Goal: Task Accomplishment & Management: Use online tool/utility

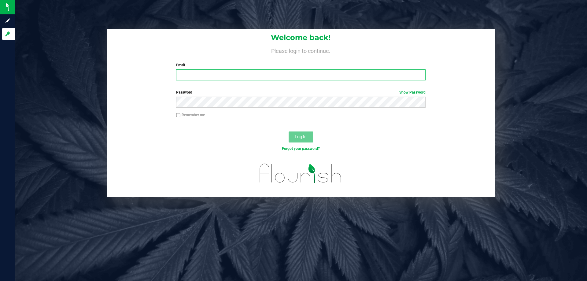
click at [213, 73] on input "Email" at bounding box center [300, 74] width 249 height 11
type input "[EMAIL_ADDRESS][DOMAIN_NAME]"
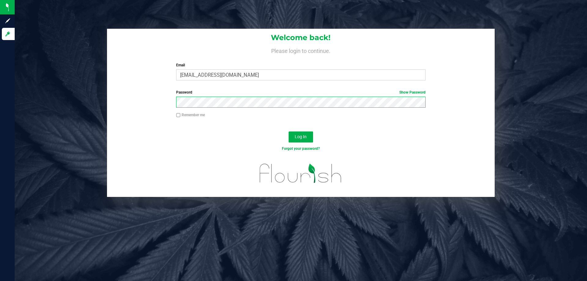
click at [289, 131] on button "Log In" at bounding box center [301, 136] width 24 height 11
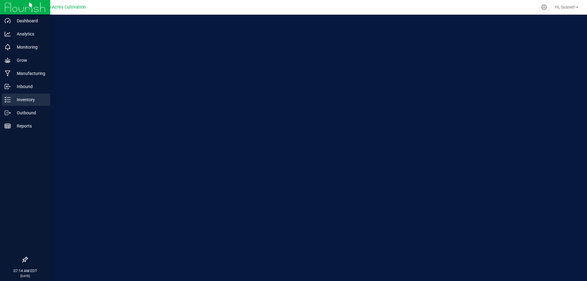
click at [25, 103] on p "Inventory" at bounding box center [29, 99] width 37 height 7
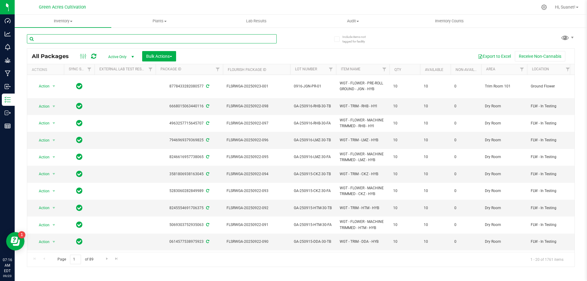
click at [85, 41] on input "text" at bounding box center [152, 38] width 250 height 9
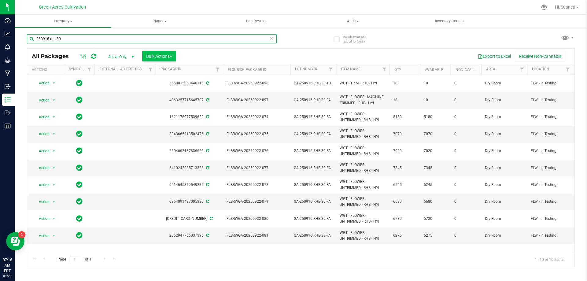
type input "250916-rhb-30"
click at [172, 57] on span "Bulk Actions" at bounding box center [159, 56] width 26 height 5
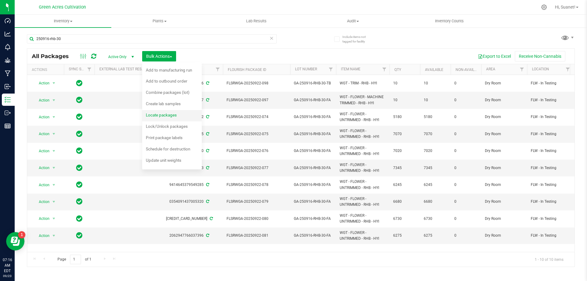
click at [169, 116] on span "Locate packages" at bounding box center [161, 115] width 31 height 5
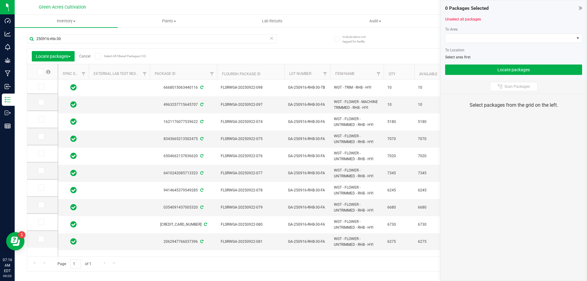
click at [41, 72] on icon at bounding box center [40, 72] width 4 height 0
click at [0, 0] on input "checkbox" at bounding box center [0, 0] width 0 height 0
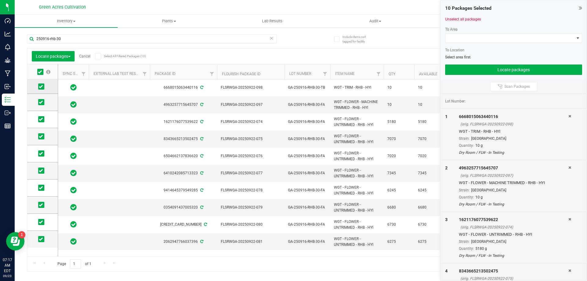
click at [39, 87] on icon at bounding box center [41, 87] width 4 height 0
click at [0, 0] on input "checkbox" at bounding box center [0, 0] width 0 height 0
click at [42, 102] on icon at bounding box center [41, 102] width 4 height 0
click at [0, 0] on input "checkbox" at bounding box center [0, 0] width 0 height 0
click at [484, 35] on span at bounding box center [509, 38] width 129 height 9
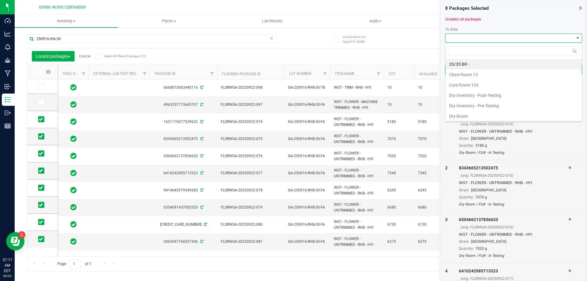
scroll to position [9, 137]
type input "tr"
click at [464, 105] on li "Trim Room 101" at bounding box center [513, 106] width 136 height 10
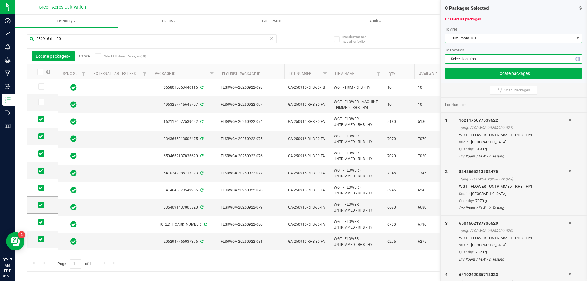
click at [477, 60] on span "Select Location" at bounding box center [509, 59] width 129 height 9
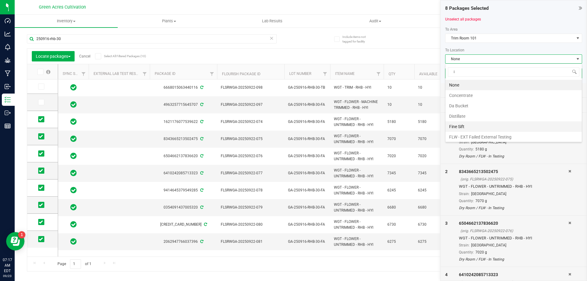
type input "in"
click at [473, 116] on li "FLW - In Testing" at bounding box center [513, 116] width 136 height 10
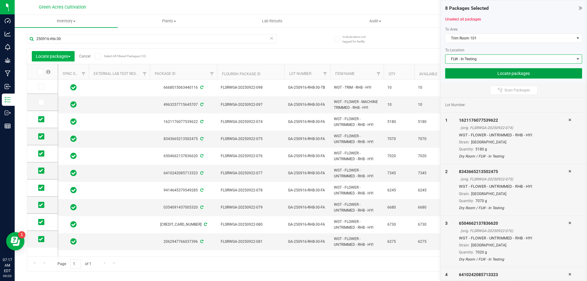
click at [489, 77] on button "Locate packages" at bounding box center [513, 73] width 137 height 10
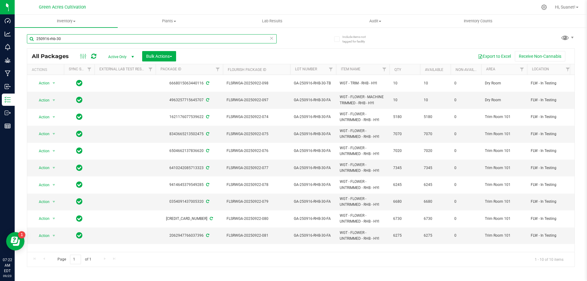
click at [84, 42] on input "250916-rhb-30" at bounding box center [152, 38] width 250 height 9
type input "250916"
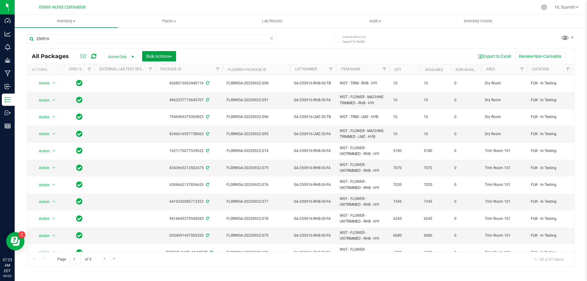
click at [151, 54] on span "Bulk Actions" at bounding box center [159, 56] width 26 height 5
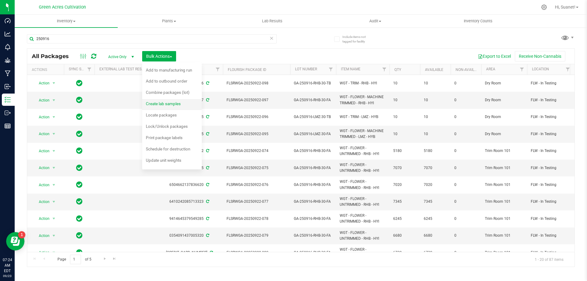
click at [181, 106] on div "Create lab samples" at bounding box center [167, 105] width 43 height 10
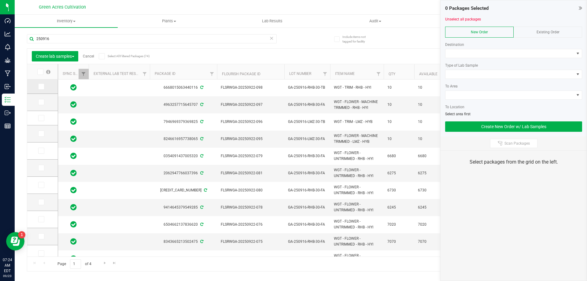
click at [42, 87] on icon at bounding box center [41, 87] width 4 height 0
click at [0, 0] on input "checkbox" at bounding box center [0, 0] width 0 height 0
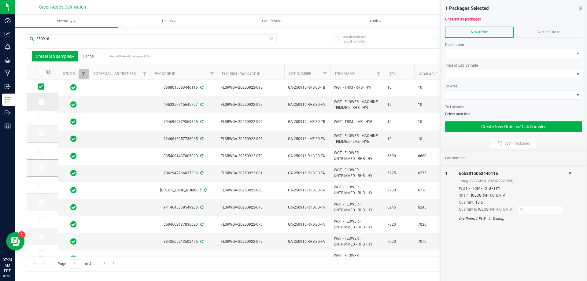
click at [43, 102] on span at bounding box center [41, 102] width 6 height 6
click at [0, 0] on input "checkbox" at bounding box center [0, 0] width 0 height 0
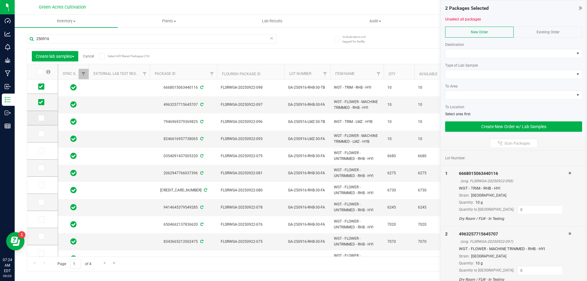
click at [44, 123] on td at bounding box center [42, 118] width 31 height 14
click at [43, 121] on td at bounding box center [42, 118] width 31 height 14
click at [40, 114] on td at bounding box center [42, 118] width 31 height 14
click at [42, 121] on span at bounding box center [41, 118] width 6 height 6
click at [0, 0] on input "checkbox" at bounding box center [0, 0] width 0 height 0
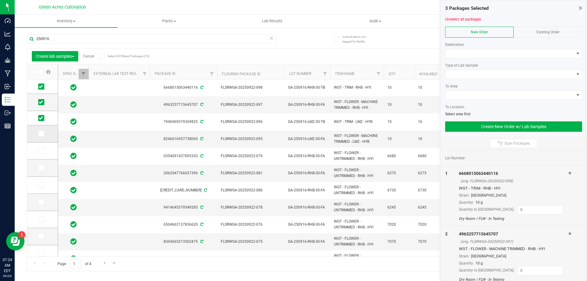
click at [42, 134] on icon at bounding box center [41, 134] width 4 height 0
click at [0, 0] on input "checkbox" at bounding box center [0, 0] width 0 height 0
click at [213, 42] on input "250916" at bounding box center [152, 38] width 250 height 9
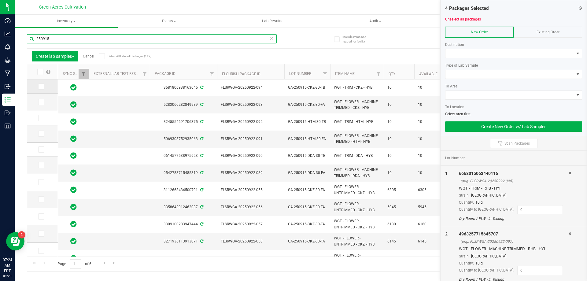
type input "250915"
click at [42, 92] on td at bounding box center [42, 86] width 31 height 14
click at [39, 90] on td at bounding box center [42, 86] width 31 height 14
click at [43, 89] on span at bounding box center [41, 86] width 6 height 6
click at [0, 0] on input "checkbox" at bounding box center [0, 0] width 0 height 0
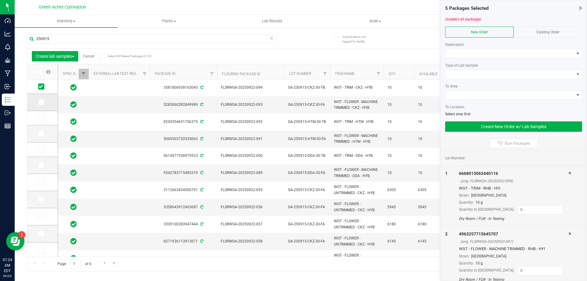
click at [42, 105] on span at bounding box center [41, 102] width 6 height 6
click at [0, 0] on input "checkbox" at bounding box center [0, 0] width 0 height 0
click at [42, 125] on td at bounding box center [42, 118] width 31 height 14
click at [42, 120] on span at bounding box center [41, 118] width 6 height 6
click at [0, 0] on input "checkbox" at bounding box center [0, 0] width 0 height 0
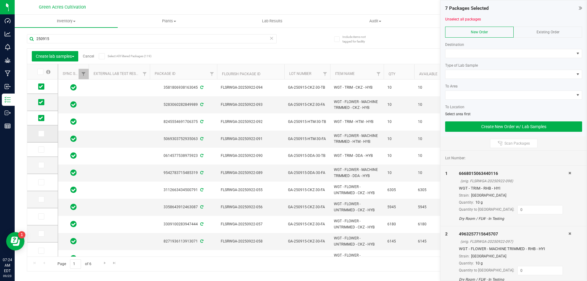
click at [41, 130] on td at bounding box center [42, 133] width 31 height 17
click at [41, 134] on icon at bounding box center [41, 134] width 4 height 0
click at [0, 0] on input "checkbox" at bounding box center [0, 0] width 0 height 0
click at [40, 150] on icon at bounding box center [41, 150] width 4 height 0
click at [0, 0] on input "checkbox" at bounding box center [0, 0] width 0 height 0
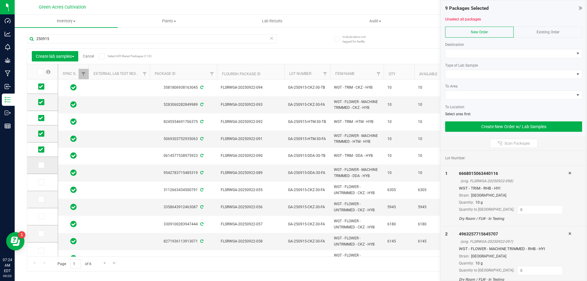
click at [41, 165] on icon at bounding box center [41, 165] width 4 height 0
click at [0, 0] on input "checkbox" at bounding box center [0, 0] width 0 height 0
click at [472, 53] on span at bounding box center [509, 53] width 129 height 9
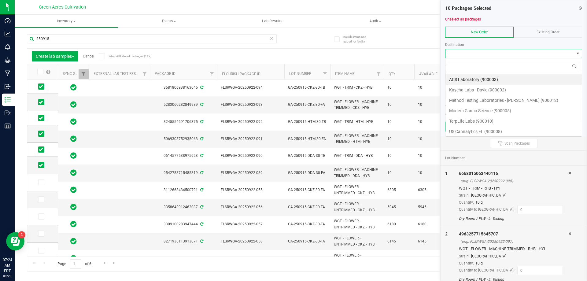
scroll to position [9, 137]
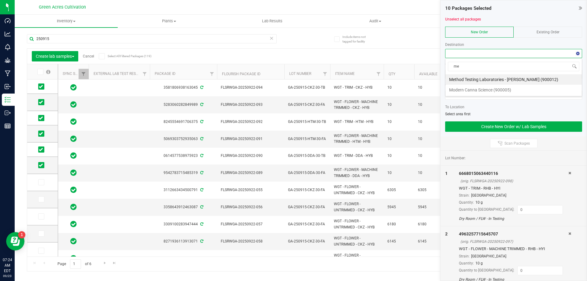
type input "met"
click at [478, 77] on li "Method Testing Laboratories - Brandon (900012)" at bounding box center [513, 79] width 136 height 10
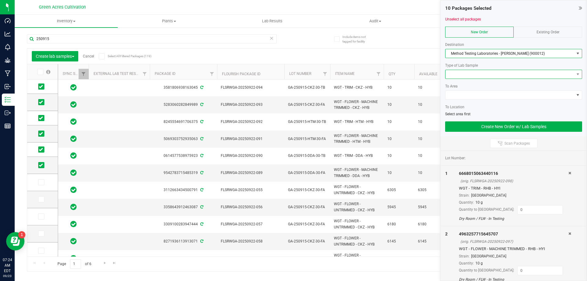
click at [479, 72] on span at bounding box center [509, 74] width 129 height 9
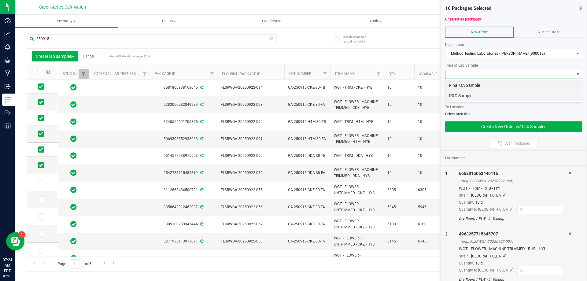
click at [473, 96] on li "R&D Sample" at bounding box center [513, 96] width 136 height 10
click at [473, 95] on span at bounding box center [509, 95] width 129 height 9
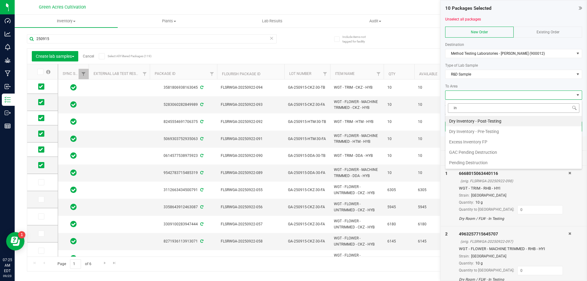
type input "i"
type input "pan"
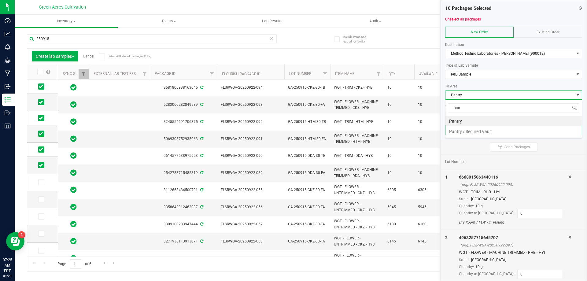
click at [463, 135] on li "Pantry / Secured Vault" at bounding box center [513, 131] width 136 height 10
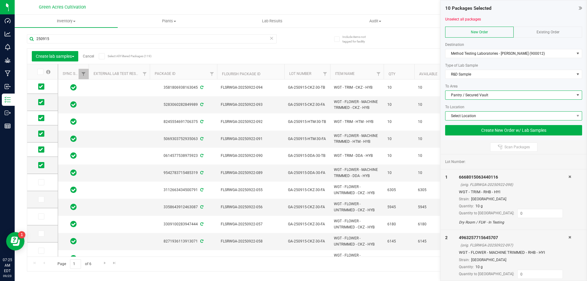
click at [475, 116] on span "Select Location" at bounding box center [509, 116] width 129 height 9
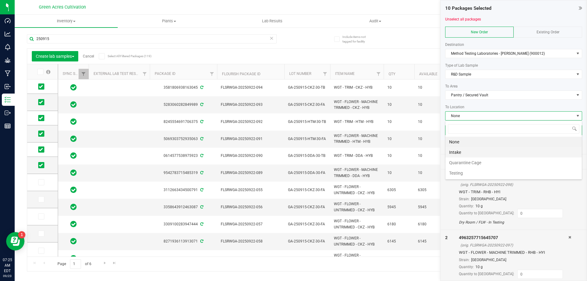
click at [474, 154] on li "Intake" at bounding box center [513, 152] width 136 height 10
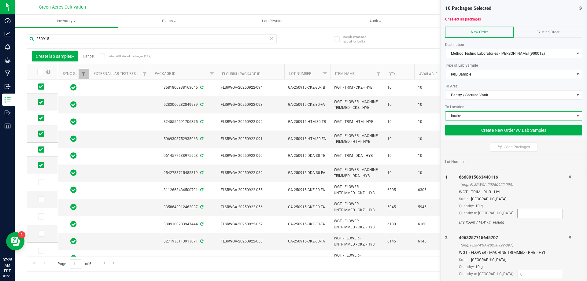
click at [518, 214] on input at bounding box center [540, 213] width 45 height 9
type input "10"
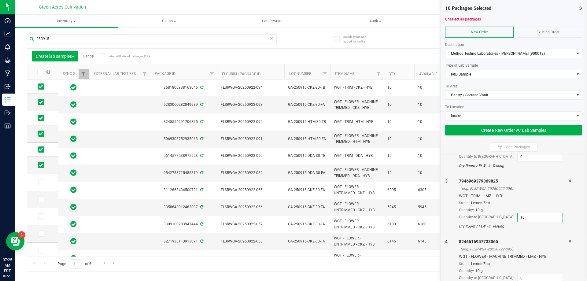
type input "10"
click at [543, 209] on div "Quantity: 10 g" at bounding box center [513, 210] width 109 height 6
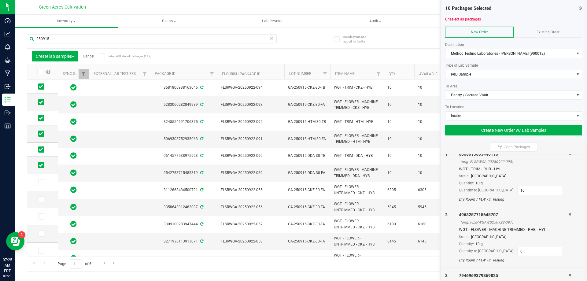
scroll to position [0, 0]
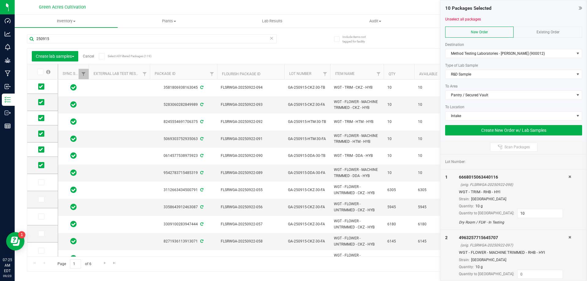
click at [503, 269] on div "Quantity: 10 g" at bounding box center [513, 267] width 109 height 6
click at [518, 272] on input at bounding box center [540, 274] width 45 height 9
type input "10"
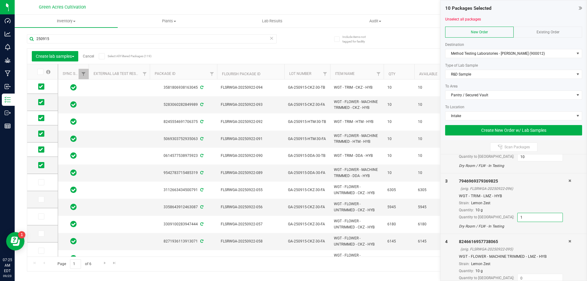
type input "10"
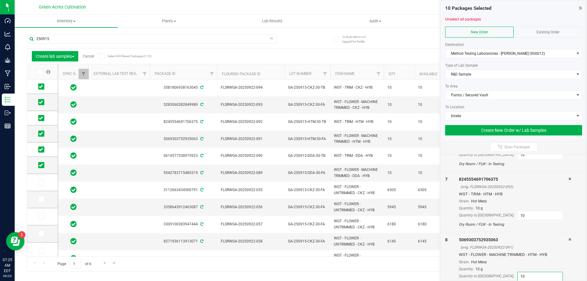
type input "10"
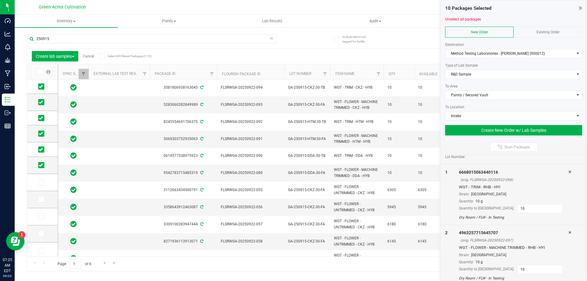
scroll to position [0, 0]
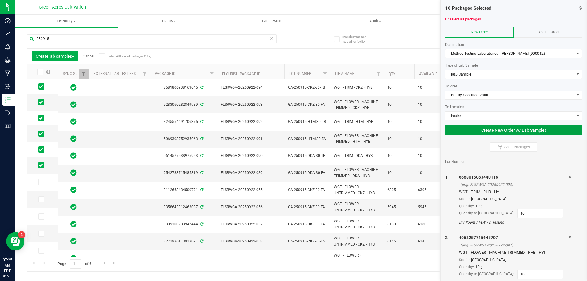
click at [499, 130] on button "Create New Order w/ Lab Samples" at bounding box center [513, 130] width 137 height 10
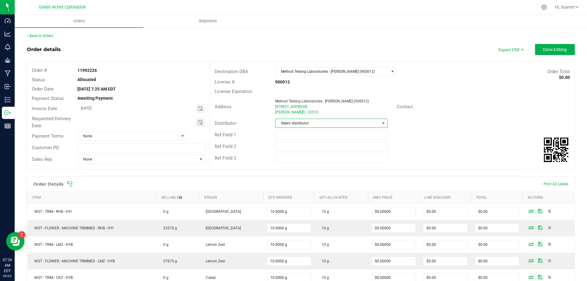
click at [310, 124] on span "Select distributor" at bounding box center [327, 123] width 104 height 9
type input "wi"
click at [301, 151] on li "Parallel - Wimauma" at bounding box center [329, 149] width 111 height 10
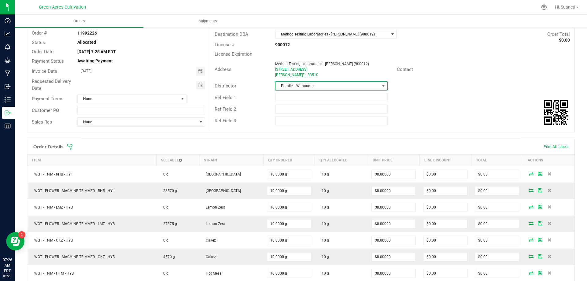
scroll to position [0, 0]
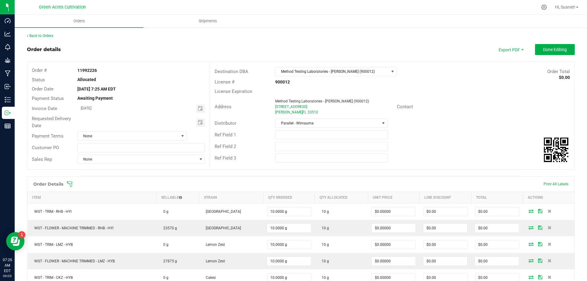
click at [90, 72] on strong "11992226" at bounding box center [87, 70] width 20 height 5
copy strong "11992226"
click at [425, 98] on div "Address Method Testing Laboratories - Brandon (900012) 2720 Broadway Center Bou…" at bounding box center [392, 106] width 364 height 21
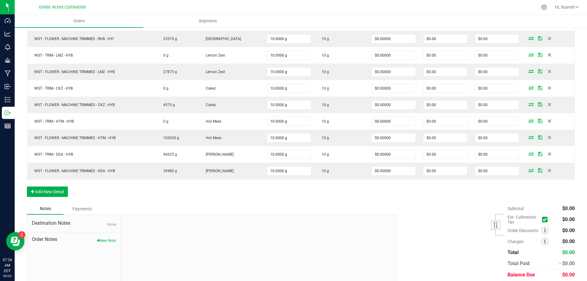
scroll to position [212, 0]
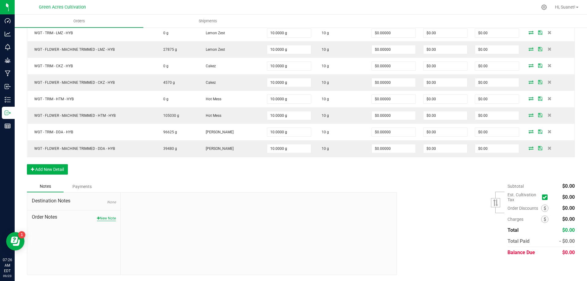
click at [108, 217] on button "New Note" at bounding box center [106, 219] width 19 height 6
click at [155, 218] on input "Note Title" at bounding box center [258, 217] width 267 height 9
type input "t"
type input "Tags"
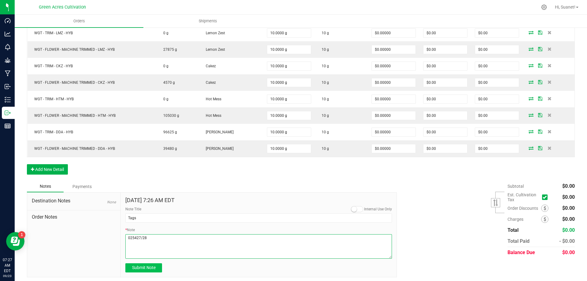
type textarea "025427/28"
click at [139, 264] on button "Submit Note" at bounding box center [143, 267] width 37 height 9
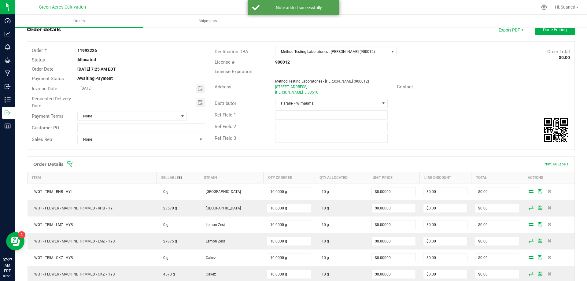
scroll to position [0, 0]
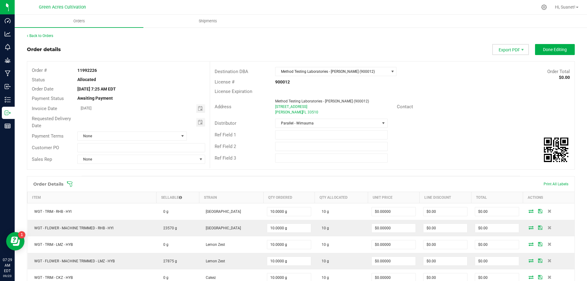
click at [509, 52] on span "Export PDF" at bounding box center [510, 49] width 37 height 11
click at [510, 60] on span "Packing List PDF" at bounding box center [507, 59] width 38 height 9
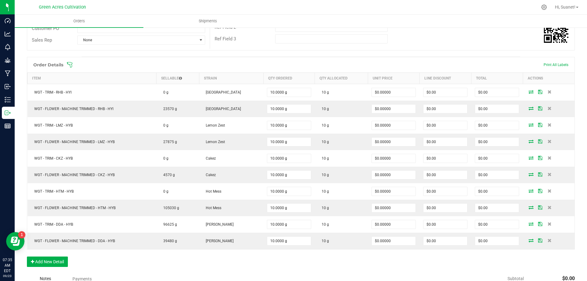
scroll to position [212, 0]
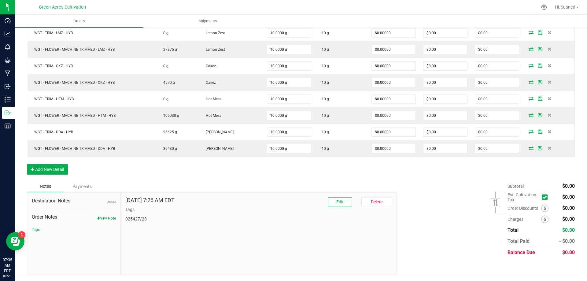
click at [137, 216] on div "Sep 23, 2025 7:26 AM EDT Edit Delete Tags 025427/28" at bounding box center [258, 209] width 267 height 25
click at [137, 219] on p "025427/28" at bounding box center [258, 219] width 267 height 6
copy div "025427/28"
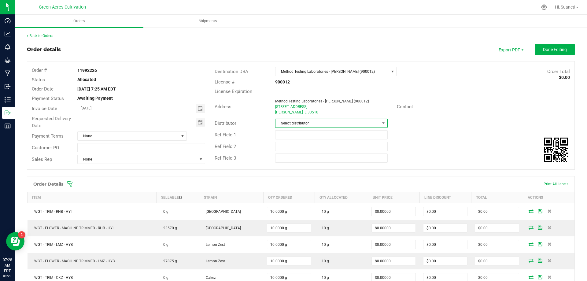
click at [312, 126] on span "Select distributor" at bounding box center [327, 123] width 104 height 9
click at [82, 72] on strong "11992226" at bounding box center [87, 70] width 20 height 5
copy strong "11992226"
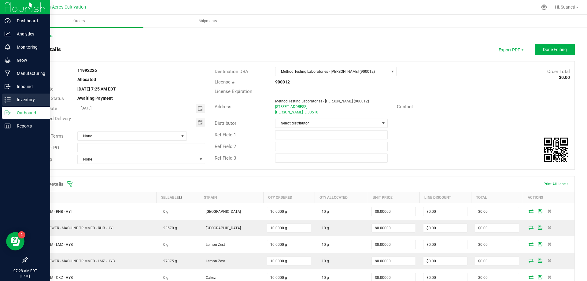
click at [20, 102] on p "Inventory" at bounding box center [29, 99] width 37 height 7
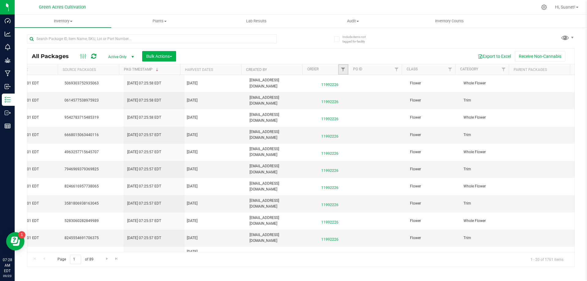
click at [346, 71] on link "Filter" at bounding box center [343, 69] width 10 height 10
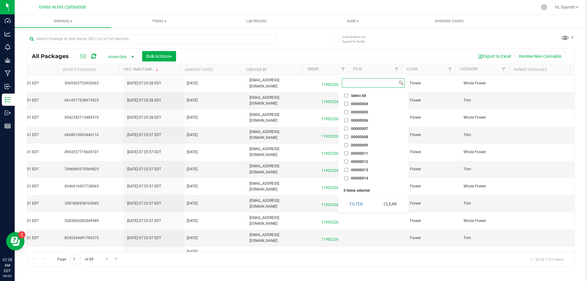
click at [360, 85] on input at bounding box center [369, 83] width 55 height 9
paste input "11992226"
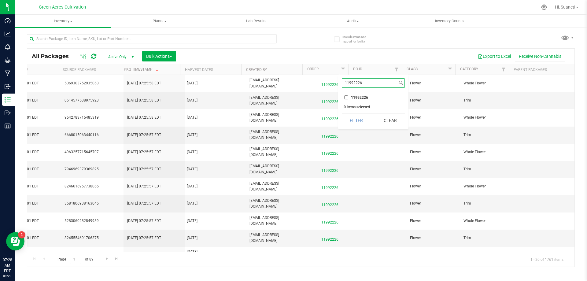
type input "11992226"
click at [345, 98] on input "11992226" at bounding box center [346, 97] width 4 height 4
checkbox input "true"
click at [354, 121] on button "Filter" at bounding box center [356, 120] width 29 height 13
click at [484, 54] on button "Export to Excel" at bounding box center [494, 56] width 41 height 10
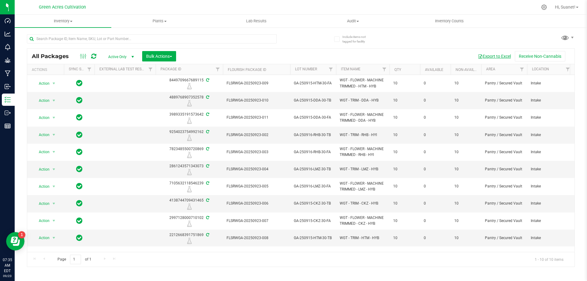
drag, startPoint x: 442, startPoint y: 249, endPoint x: 8, endPoint y: 3, distance: 498.7
click at [162, 52] on button "Bulk Actions" at bounding box center [159, 56] width 34 height 10
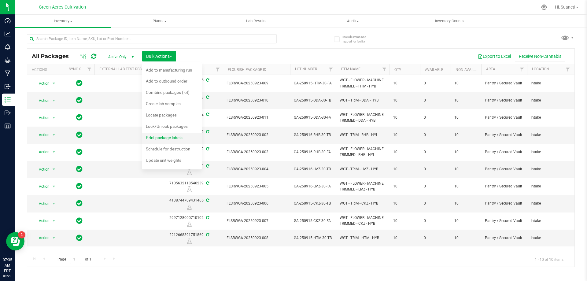
click at [173, 141] on div "Print package labels" at bounding box center [168, 139] width 45 height 10
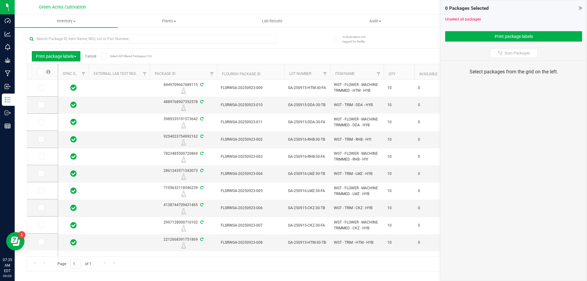
click at [41, 72] on icon at bounding box center [40, 72] width 4 height 0
click at [0, 0] on input "checkbox" at bounding box center [0, 0] width 0 height 0
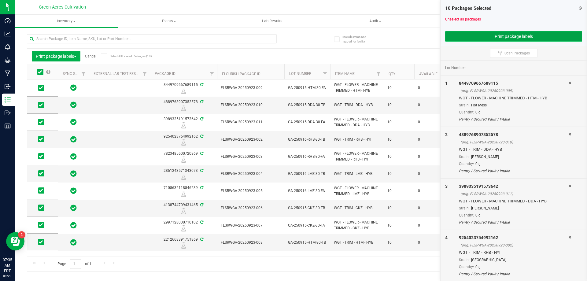
click at [473, 36] on button "Print package labels" at bounding box center [513, 36] width 137 height 10
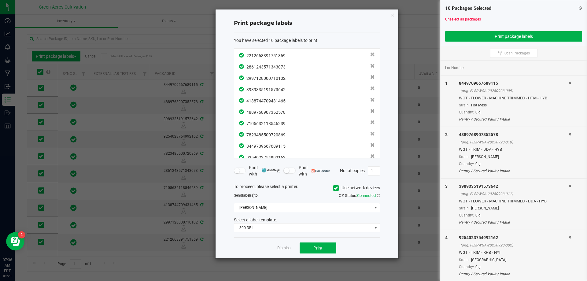
click at [338, 190] on label "Use network devices" at bounding box center [356, 188] width 47 height 6
click at [0, 0] on input "Use network devices" at bounding box center [0, 0] width 0 height 0
click at [317, 209] on span at bounding box center [303, 207] width 138 height 9
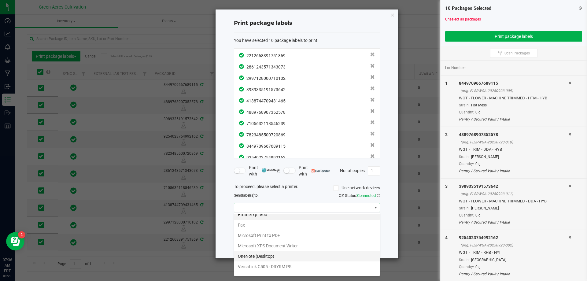
scroll to position [12, 0]
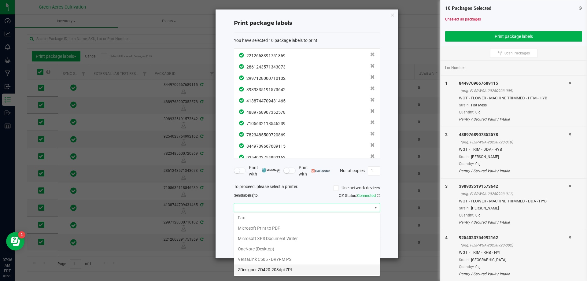
click at [254, 265] on ZPL "ZDesigner ZD420-203dpi ZPL" at bounding box center [307, 269] width 146 height 10
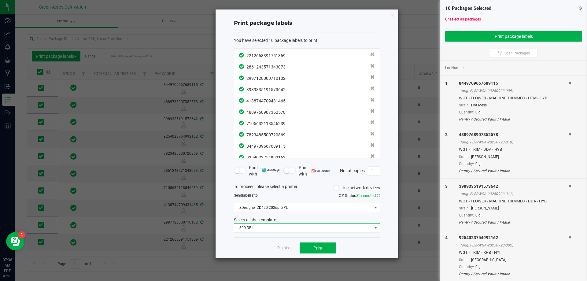
click at [271, 230] on span "300 DPI" at bounding box center [303, 228] width 138 height 9
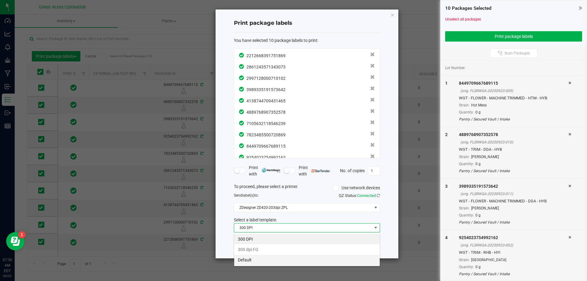
scroll to position [9, 146]
click at [262, 257] on li "Default" at bounding box center [307, 260] width 146 height 10
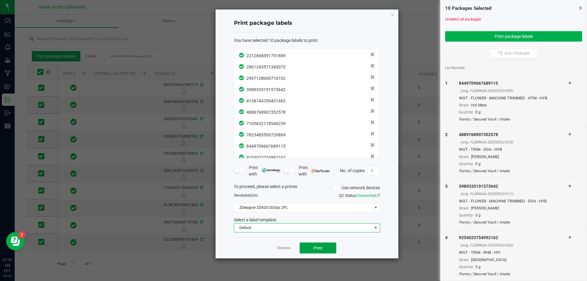
click at [325, 249] on button "Print" at bounding box center [318, 247] width 37 height 11
click at [282, 249] on link "Dismiss" at bounding box center [283, 248] width 13 height 5
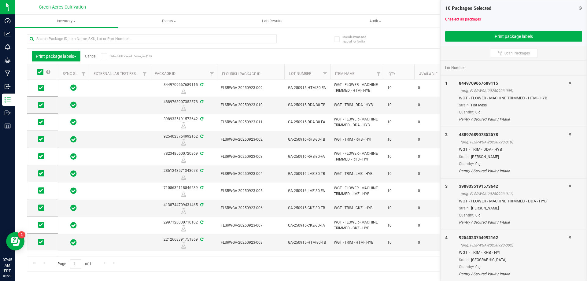
click at [95, 57] on link "Cancel" at bounding box center [90, 56] width 11 height 4
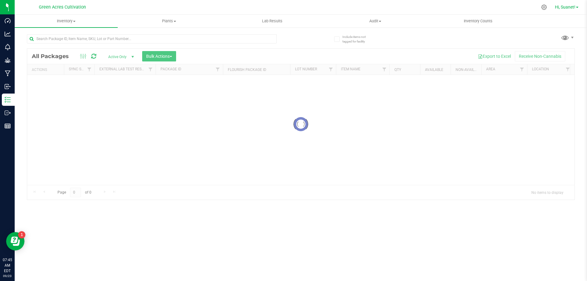
click at [580, 7] on link "Hi, Suanet!" at bounding box center [566, 7] width 28 height 6
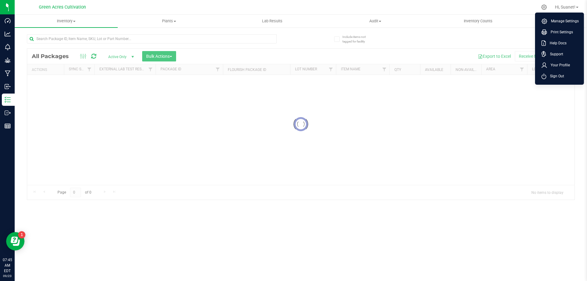
click at [556, 77] on span "Sign Out" at bounding box center [555, 76] width 18 height 6
